Goal: Obtain resource: Download file/media

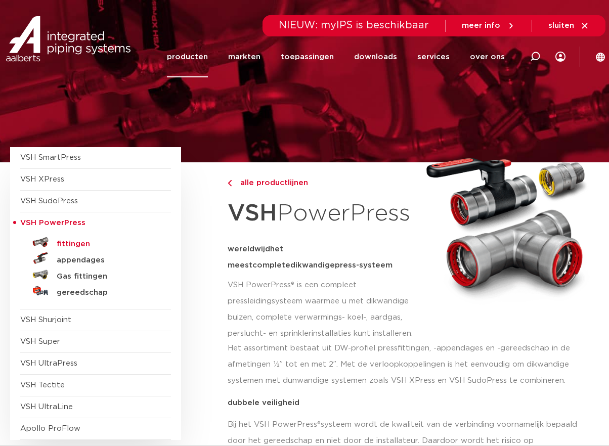
click at [73, 240] on h5 "fittingen" at bounding box center [107, 244] width 100 height 9
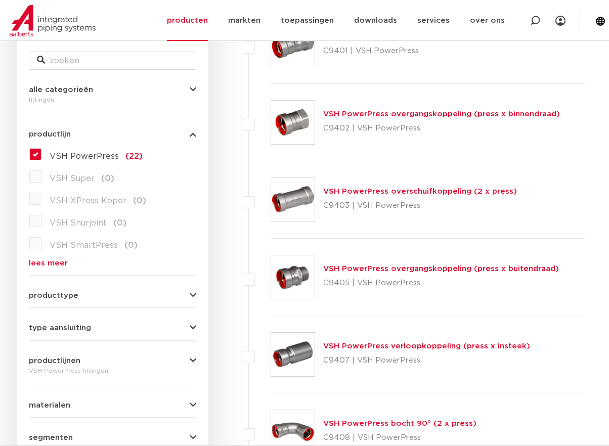
scroll to position [202, 0]
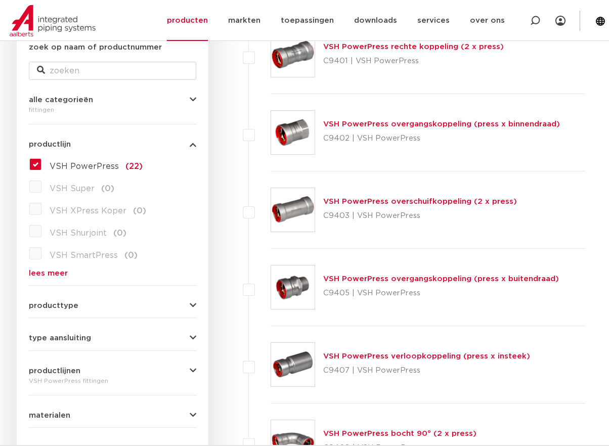
click at [350, 200] on link "VSH PowerPress overschuifkoppeling (2 x press)" at bounding box center [420, 202] width 194 height 8
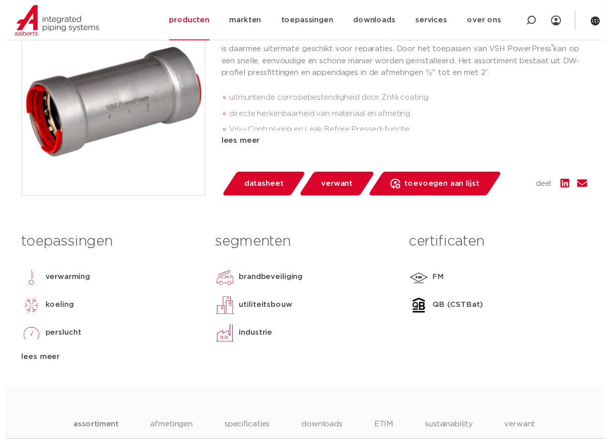
scroll to position [253, 0]
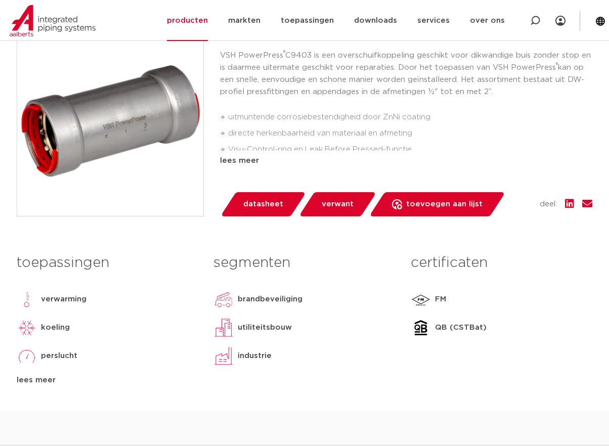
click at [272, 204] on span "datasheet" at bounding box center [263, 204] width 40 height 16
